Goal: Task Accomplishment & Management: Manage account settings

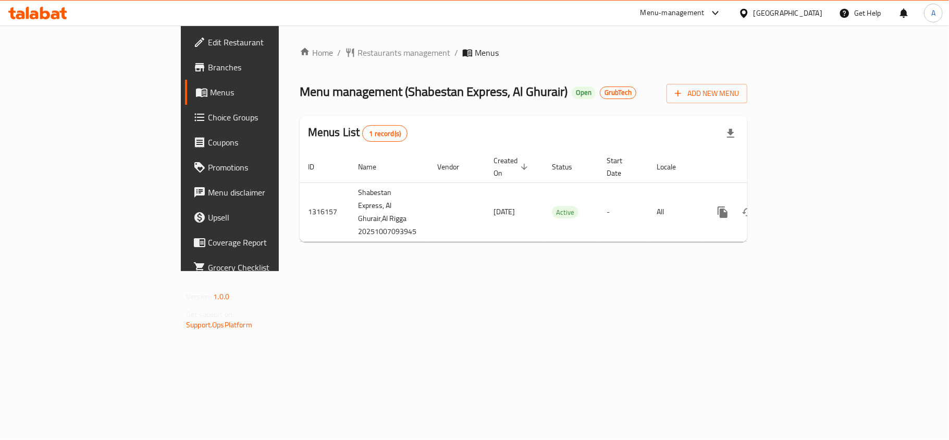
click at [518, 271] on div "Home / Restaurants management / Menus Menu management ( Shabestan Express, Al G…" at bounding box center [524, 149] width 490 height 246
click at [208, 72] on span "Branches" at bounding box center [269, 67] width 123 height 13
click at [760, 3] on div "[GEOGRAPHIC_DATA]" at bounding box center [780, 13] width 101 height 25
click at [760, 13] on div "[GEOGRAPHIC_DATA]" at bounding box center [788, 12] width 69 height 11
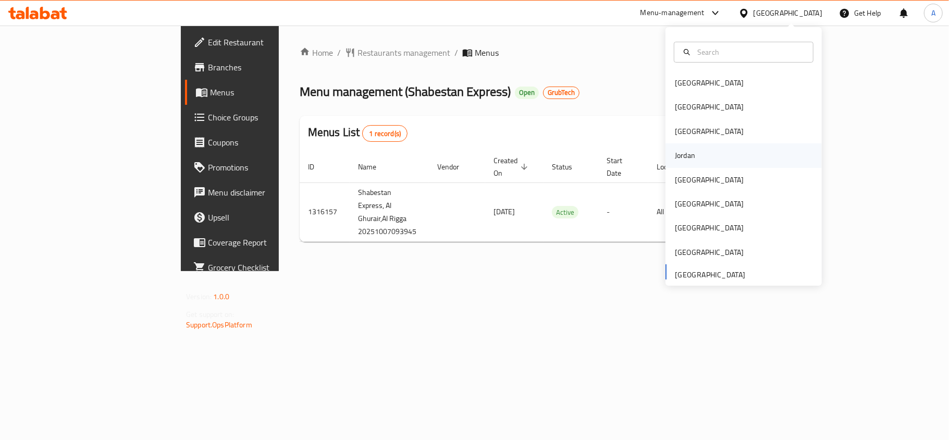
click at [688, 157] on div "Jordan" at bounding box center [685, 155] width 37 height 24
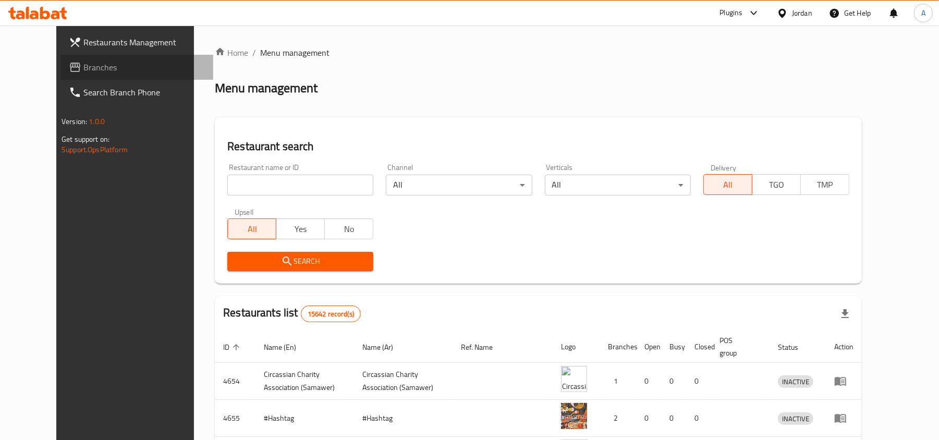
click at [83, 64] on span "Branches" at bounding box center [143, 67] width 121 height 13
